Goal: Task Accomplishment & Management: Use online tool/utility

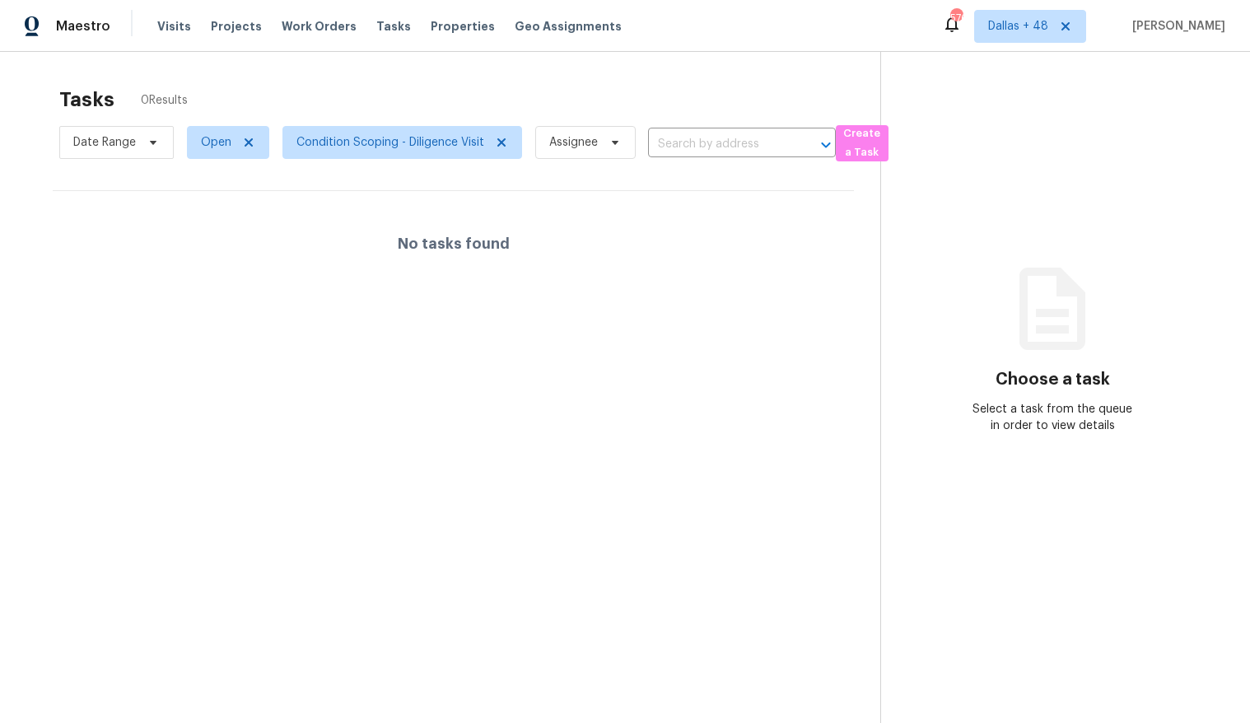
click at [779, 69] on div "Tasks 0 Results Date Range Open Condition Scoping - Diligence Visit Assignee ​ …" at bounding box center [625, 413] width 1250 height 723
click at [290, 319] on section "Tasks 0 Results Date Range Open Condition Scoping - Diligence Visit Assignee ​ …" at bounding box center [453, 426] width 854 height 697
click at [213, 141] on span "Open" at bounding box center [216, 142] width 30 height 16
click at [223, 213] on label "Closed" at bounding box center [225, 212] width 59 height 16
click at [207, 213] on input "Closed" at bounding box center [201, 209] width 11 height 11
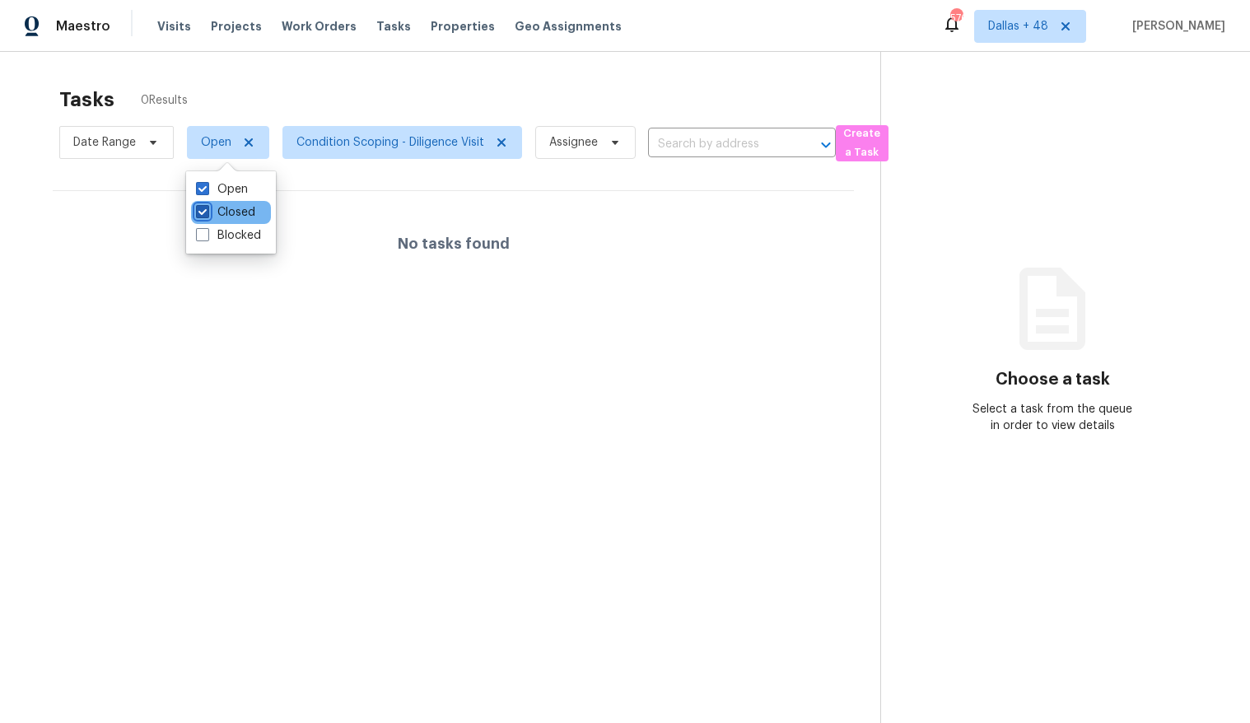
checkbox input "true"
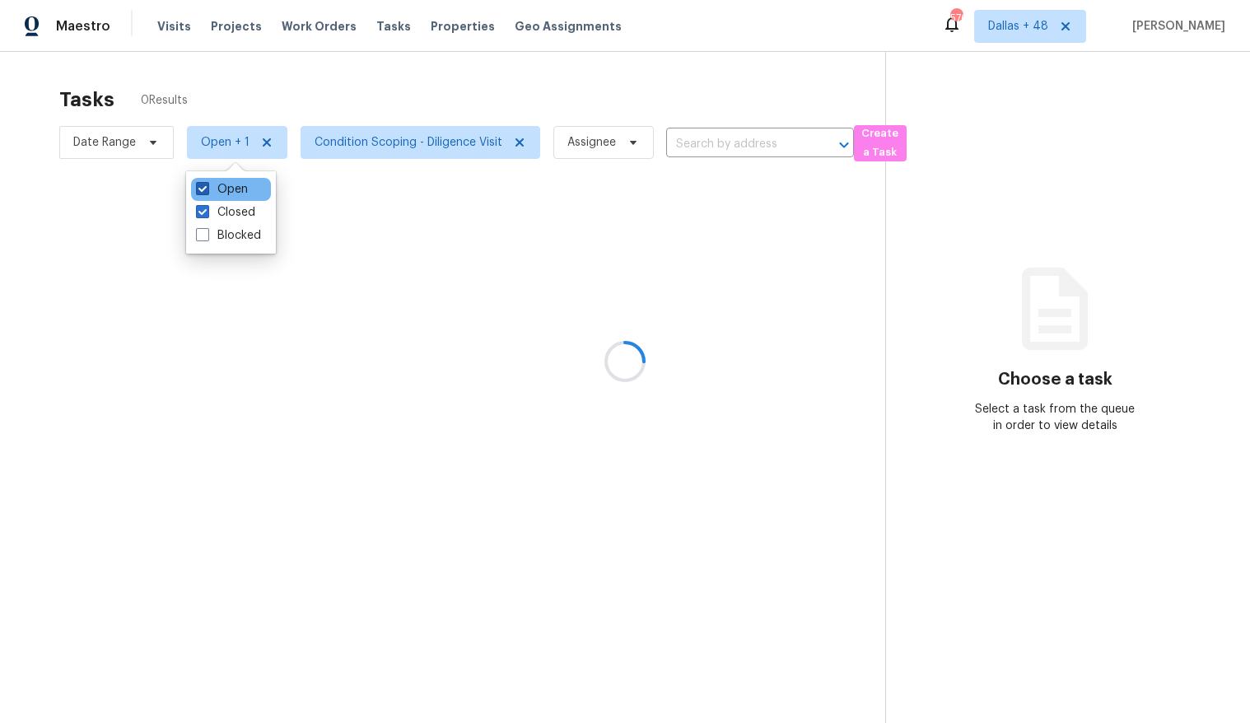
click at [230, 189] on label "Open" at bounding box center [222, 189] width 52 height 16
click at [207, 189] on input "Open" at bounding box center [201, 186] width 11 height 11
checkbox input "false"
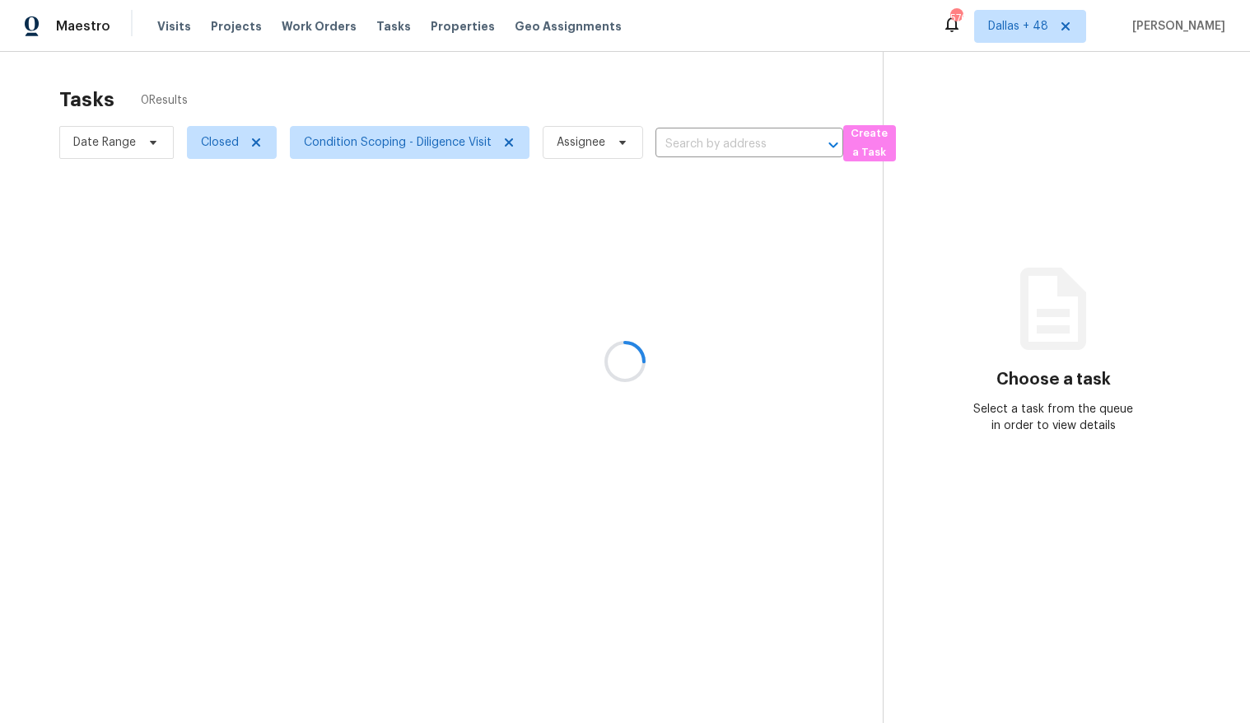
click at [384, 204] on div at bounding box center [625, 361] width 1250 height 723
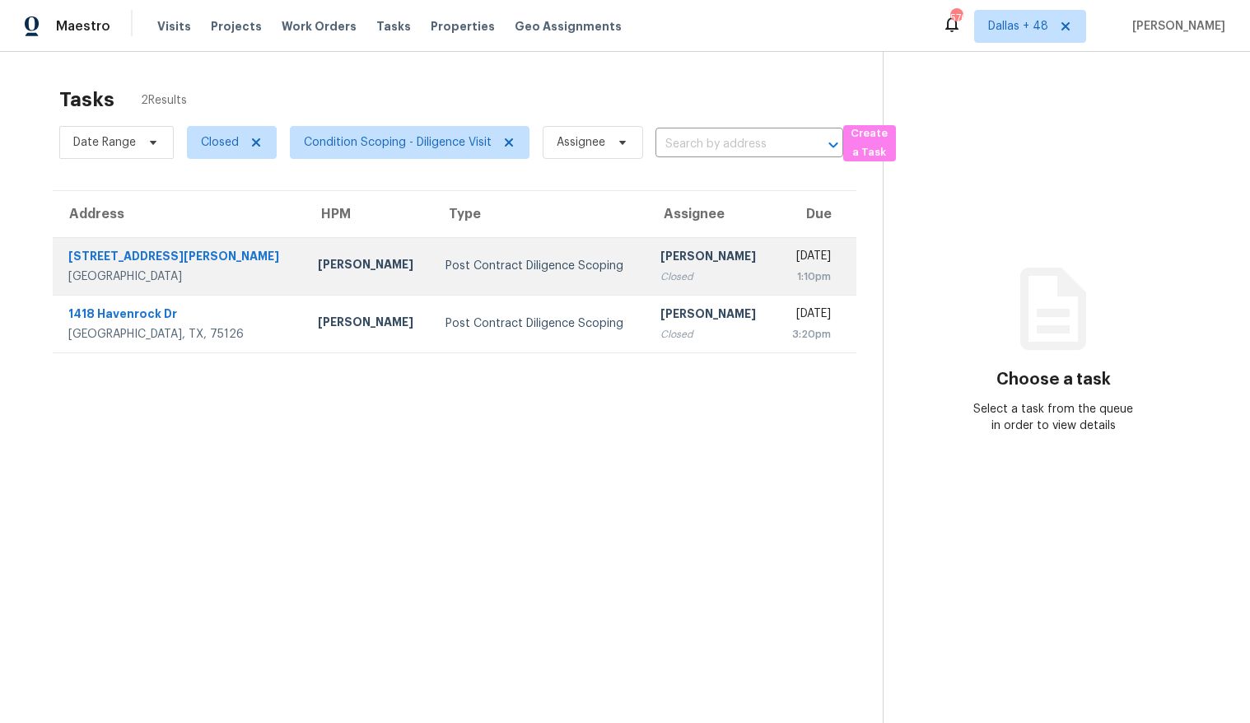
click at [324, 275] on div "Spencer Kleintop" at bounding box center [368, 266] width 101 height 21
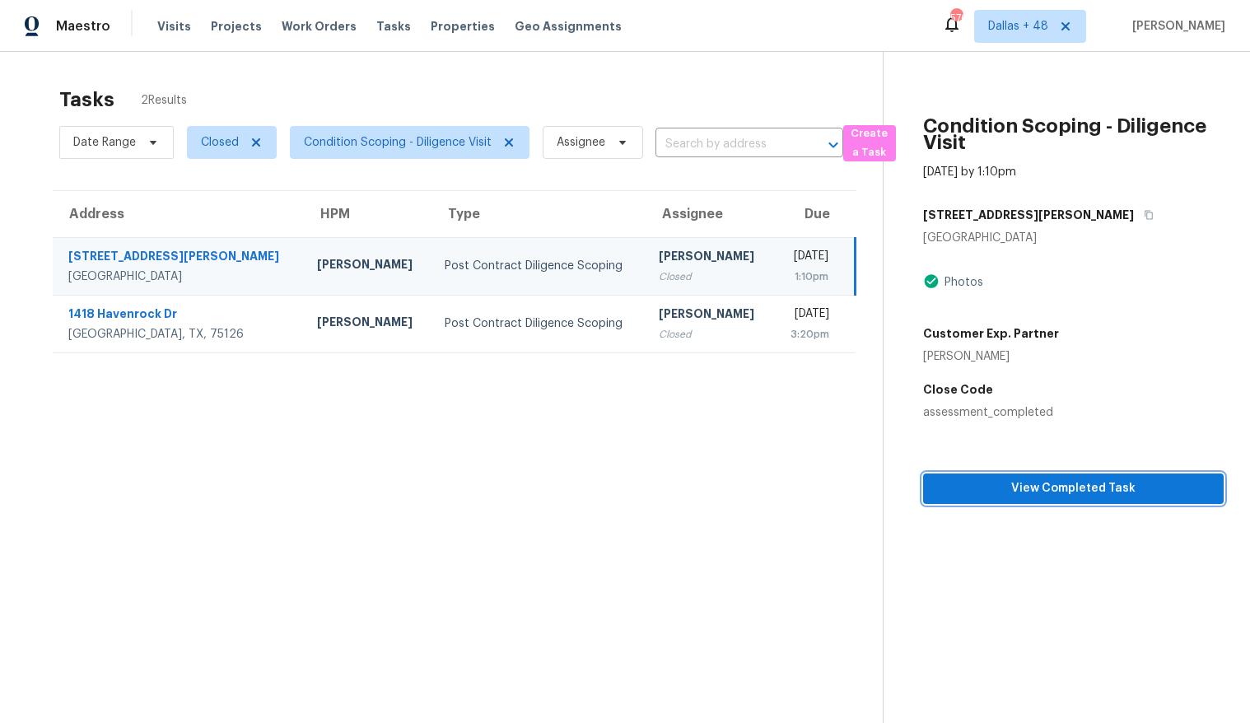
click at [1052, 487] on span "View Completed Task" at bounding box center [1073, 488] width 274 height 21
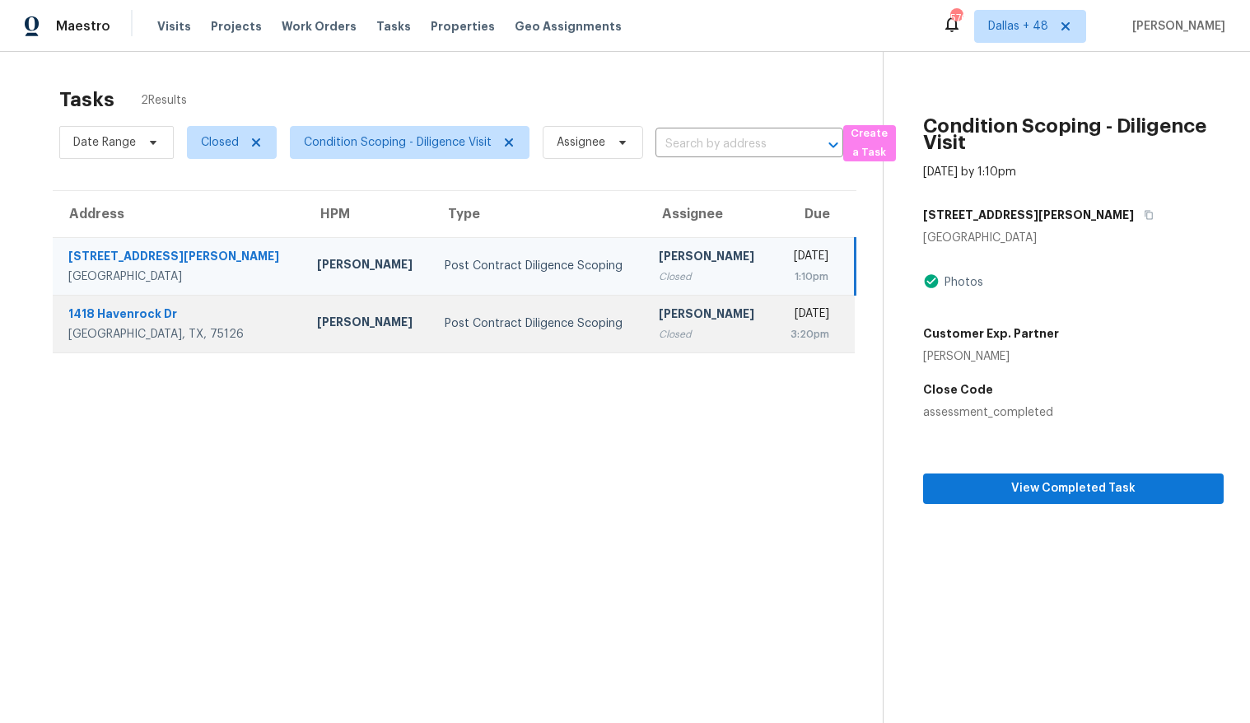
click at [448, 301] on td "Post Contract Diligence Scoping" at bounding box center [538, 324] width 214 height 58
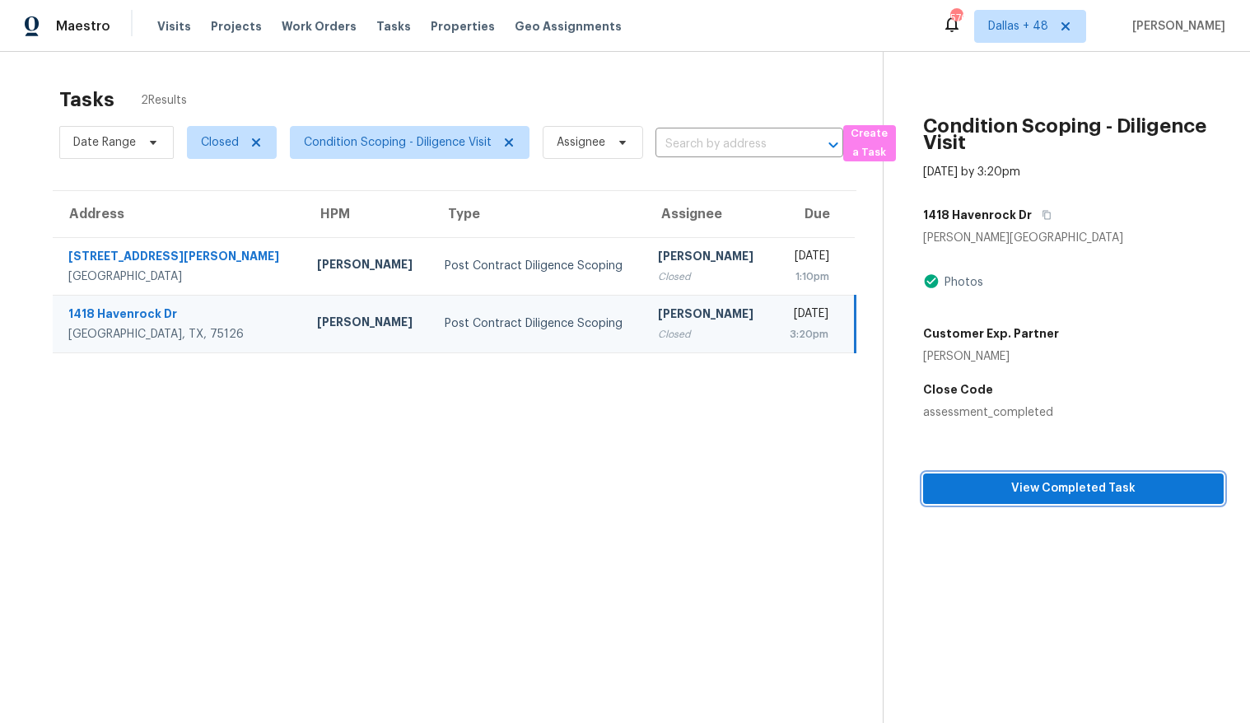
click at [999, 482] on span "View Completed Task" at bounding box center [1073, 488] width 274 height 21
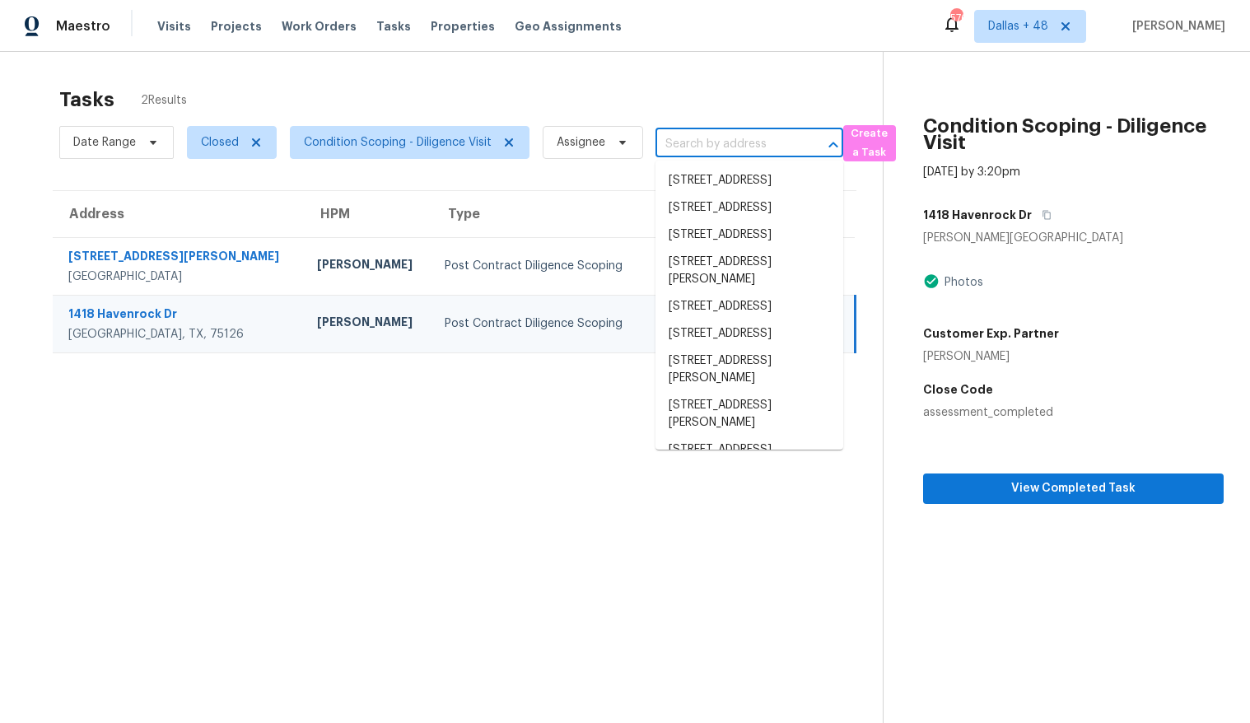
click at [721, 144] on input "text" at bounding box center [726, 145] width 142 height 26
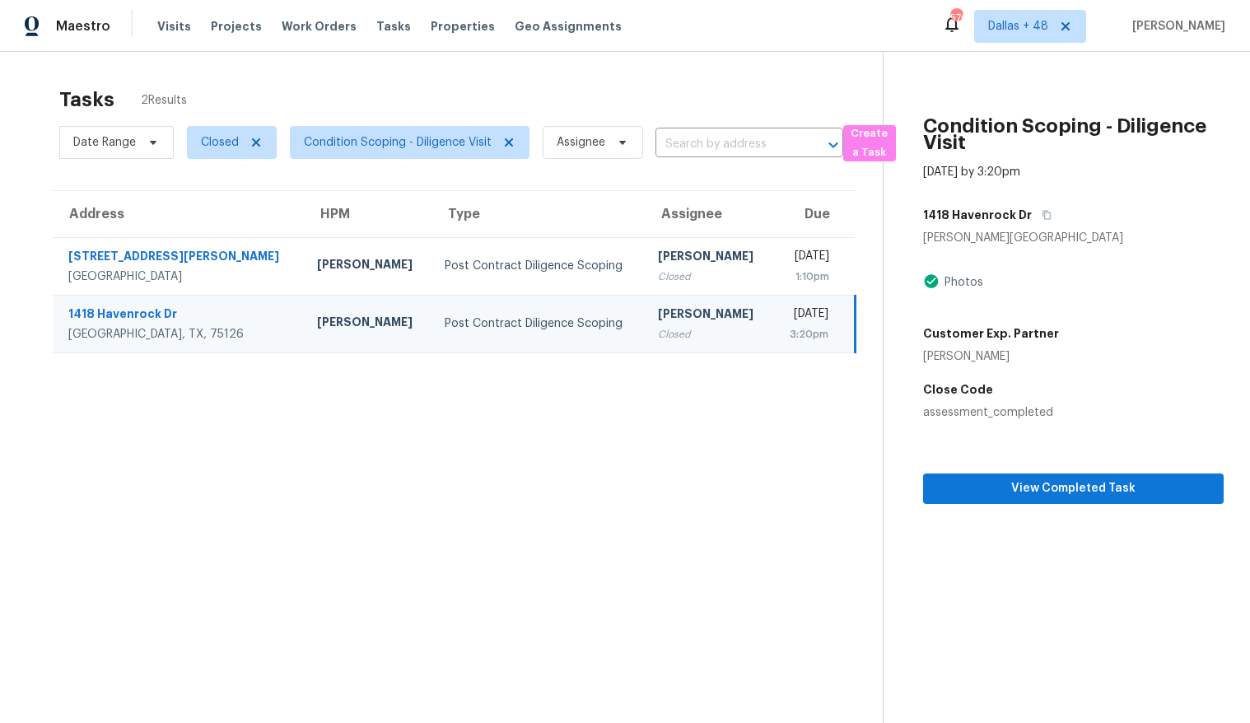
click at [439, 454] on section "Tasks 2 Results Date Range Closed Condition Scoping - Diligence Visit Assignee …" at bounding box center [454, 426] width 856 height 697
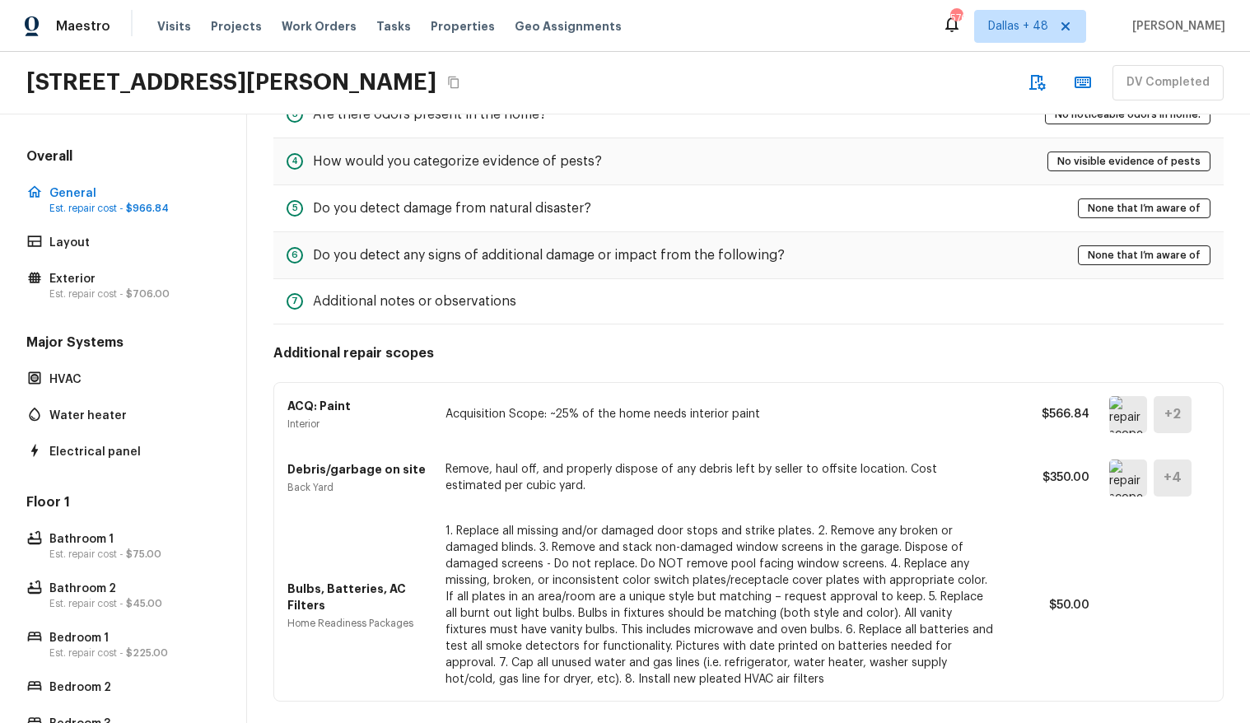
scroll to position [245, 0]
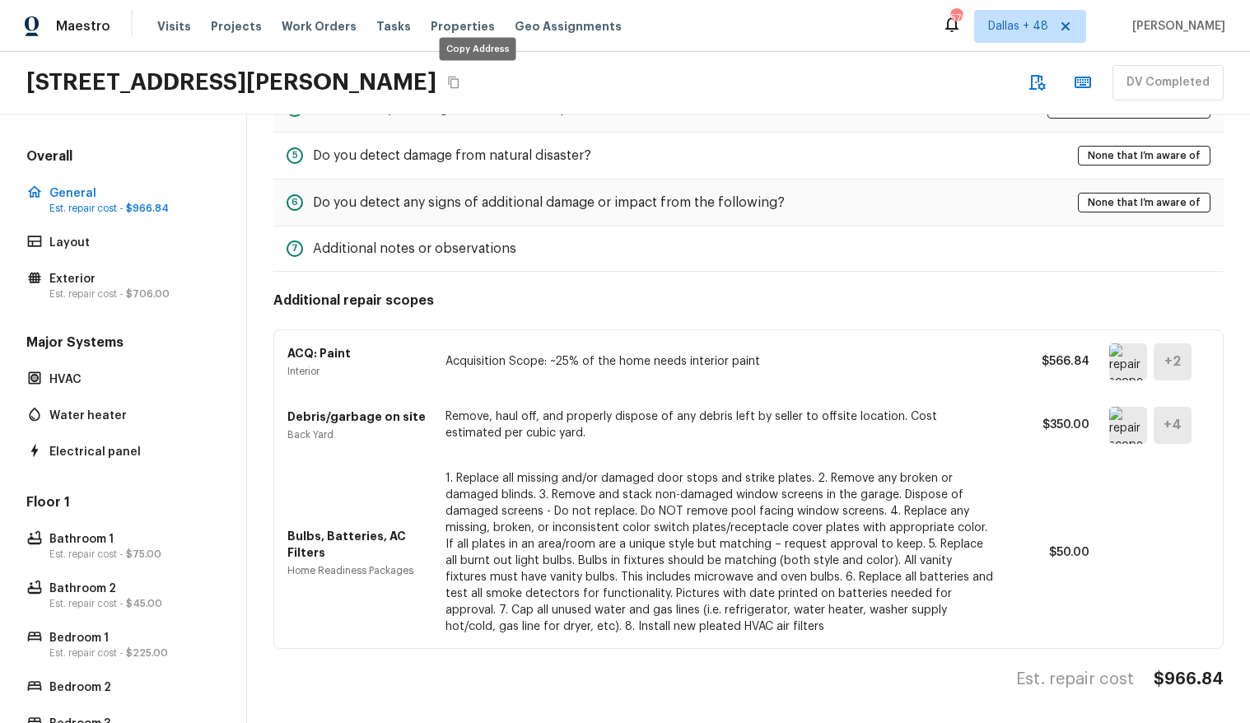
click at [460, 80] on icon "Copy Address" at bounding box center [453, 82] width 13 height 13
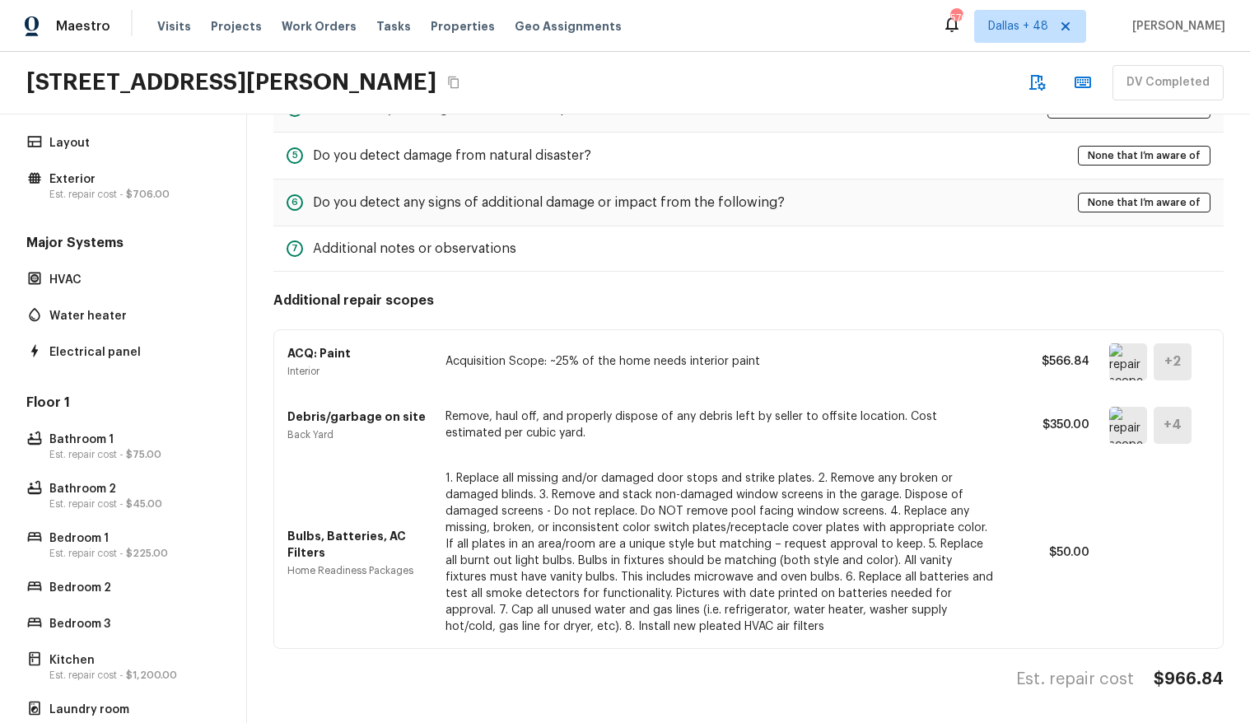
scroll to position [325, 0]
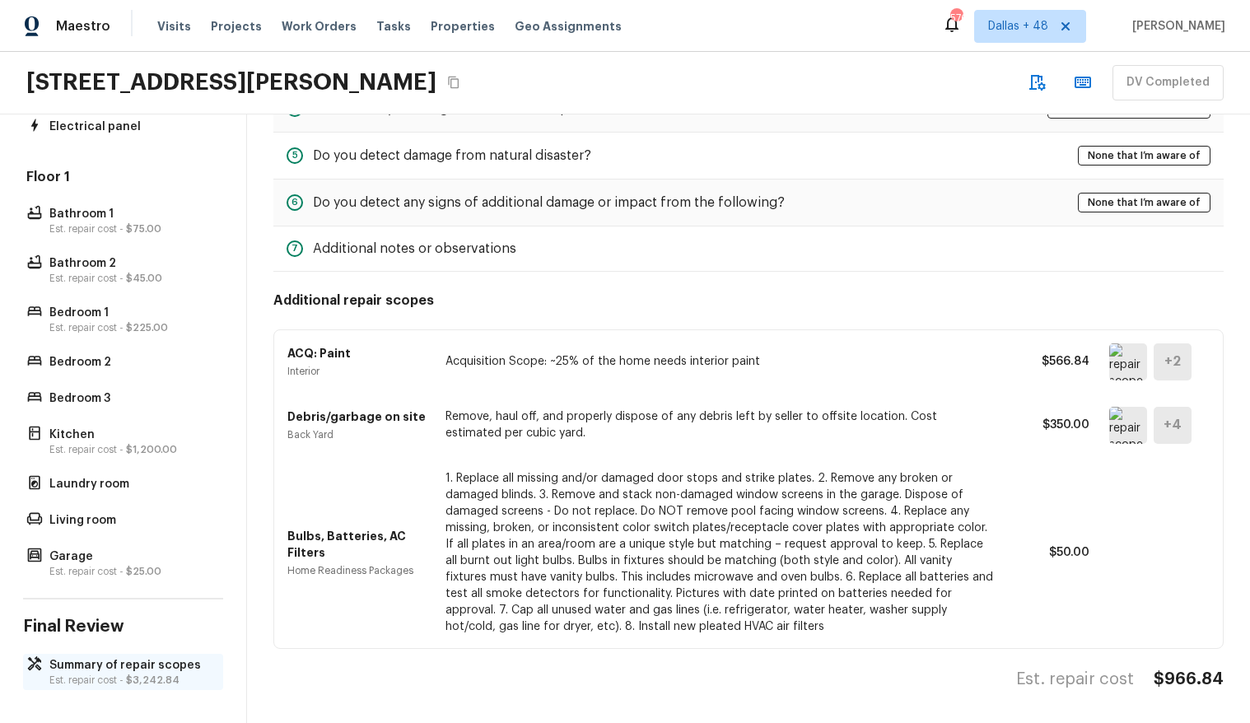
click at [130, 665] on p "Summary of repair scopes" at bounding box center [131, 665] width 164 height 16
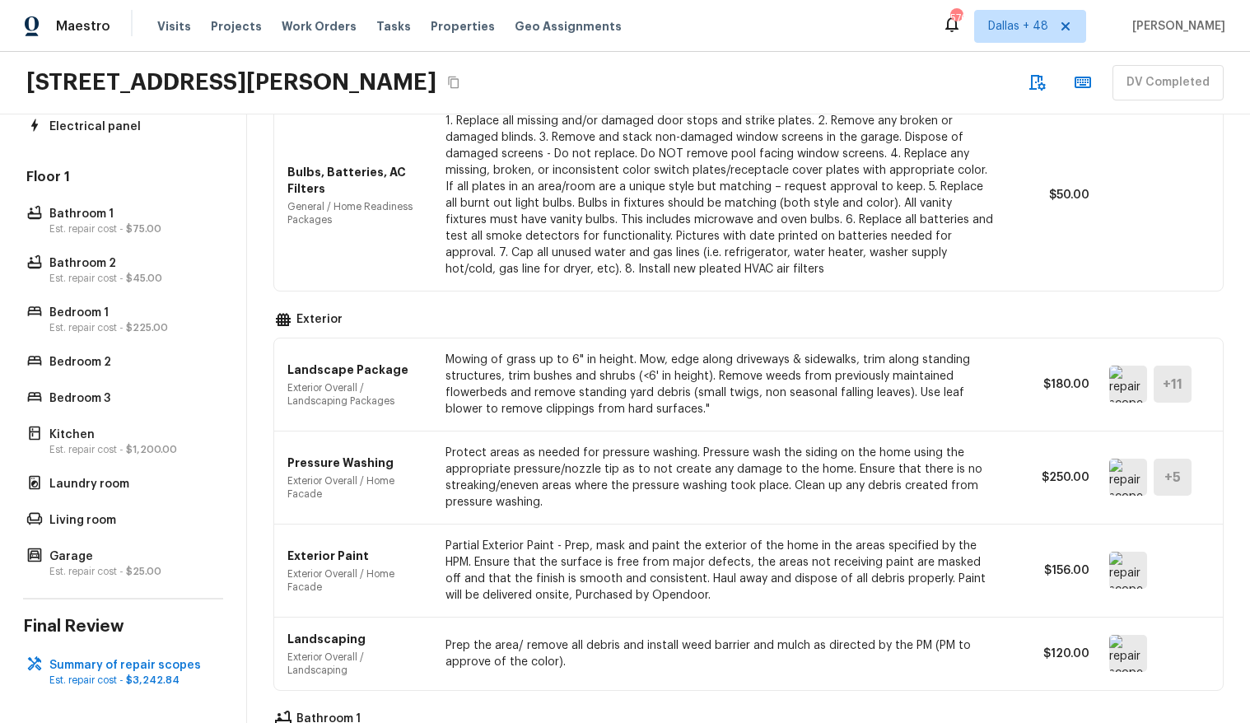
scroll to position [944, 0]
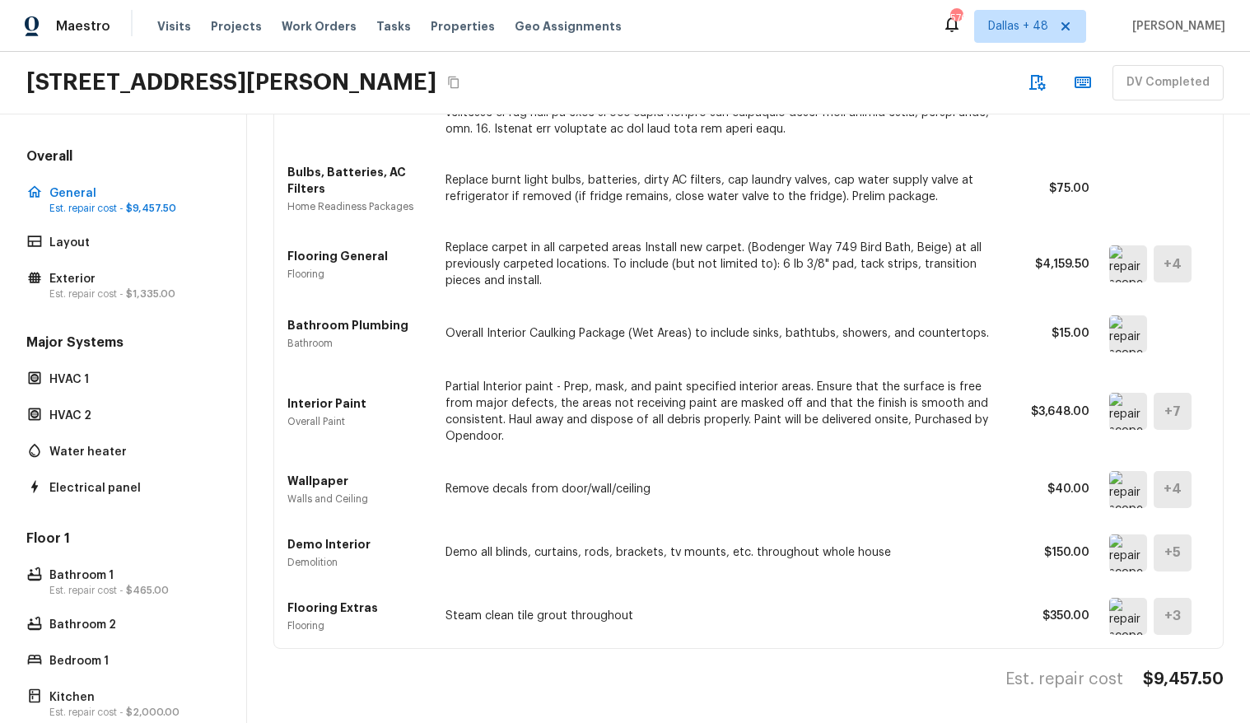
scroll to position [557, 0]
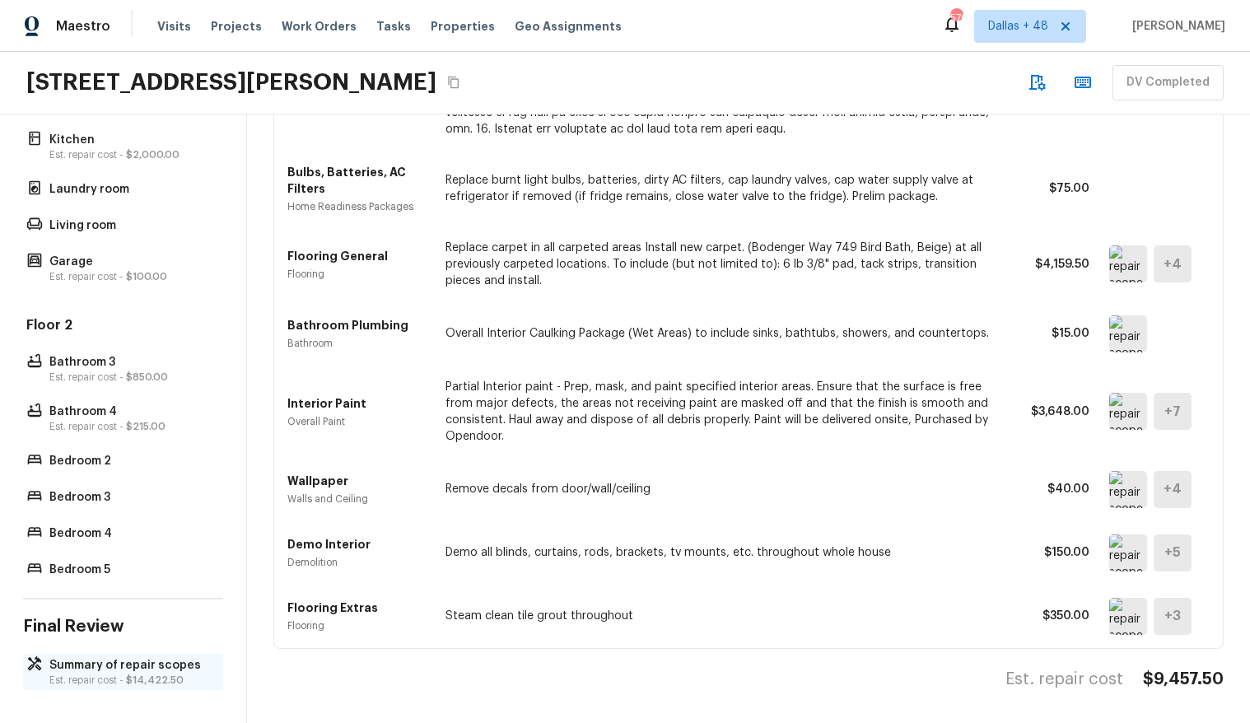
click at [88, 669] on p "Summary of repair scopes" at bounding box center [131, 665] width 164 height 16
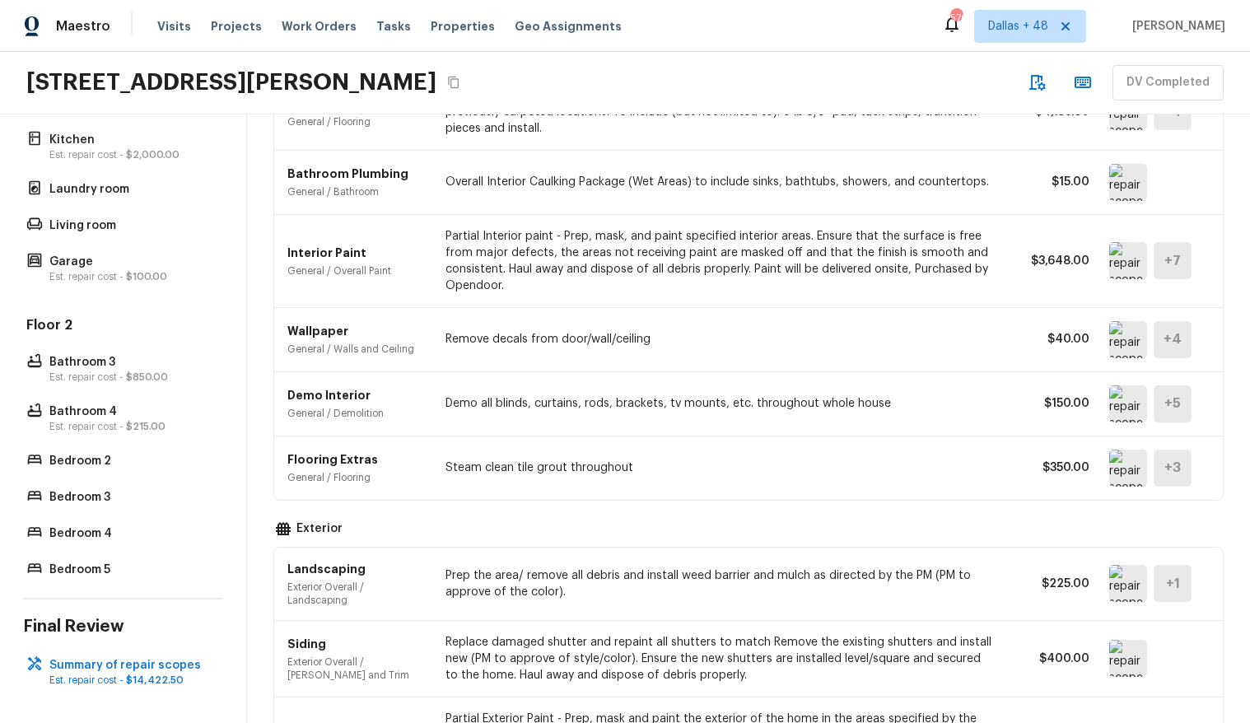
scroll to position [1727, 0]
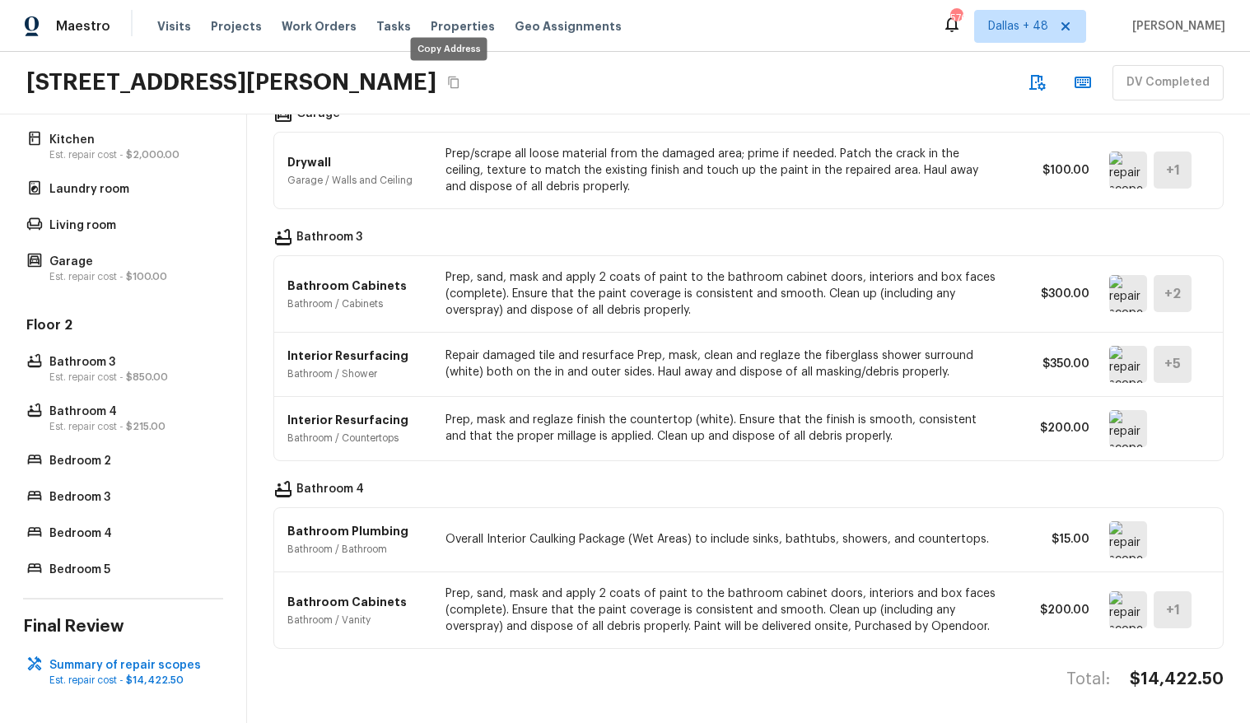
click at [445, 66] on div "Copy Address" at bounding box center [449, 54] width 80 height 36
click at [447, 85] on icon "Copy Address" at bounding box center [453, 82] width 13 height 13
